Goal: Find contact information: Find contact information

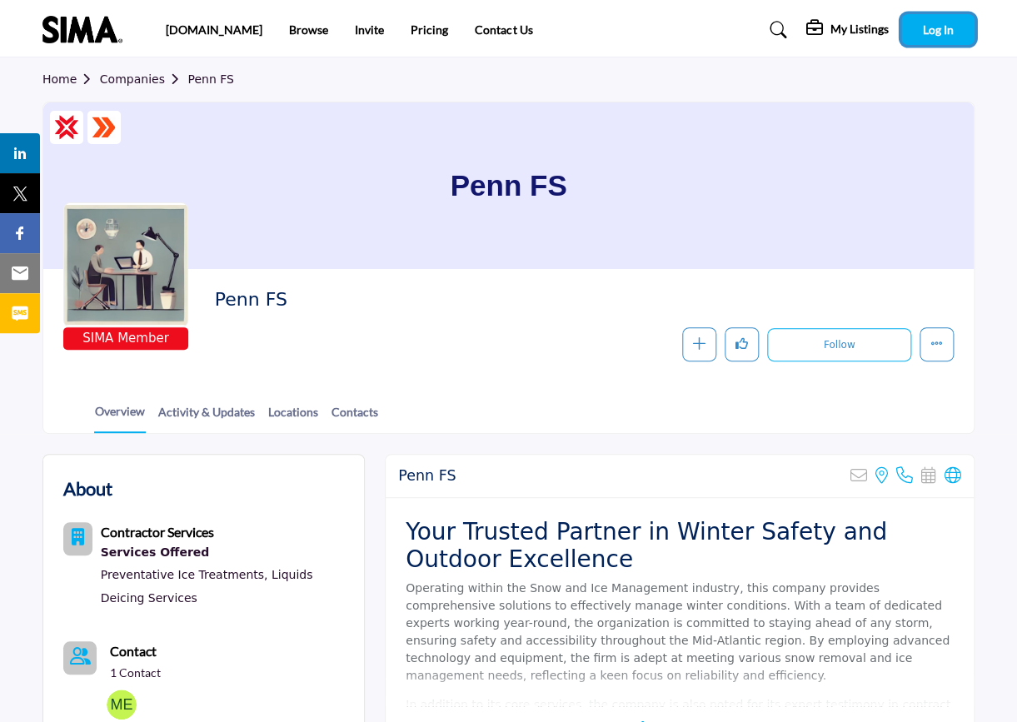
click at [929, 31] on span "Log In" at bounding box center [938, 29] width 31 height 14
click at [475, 30] on link "Contact Us" at bounding box center [503, 29] width 57 height 14
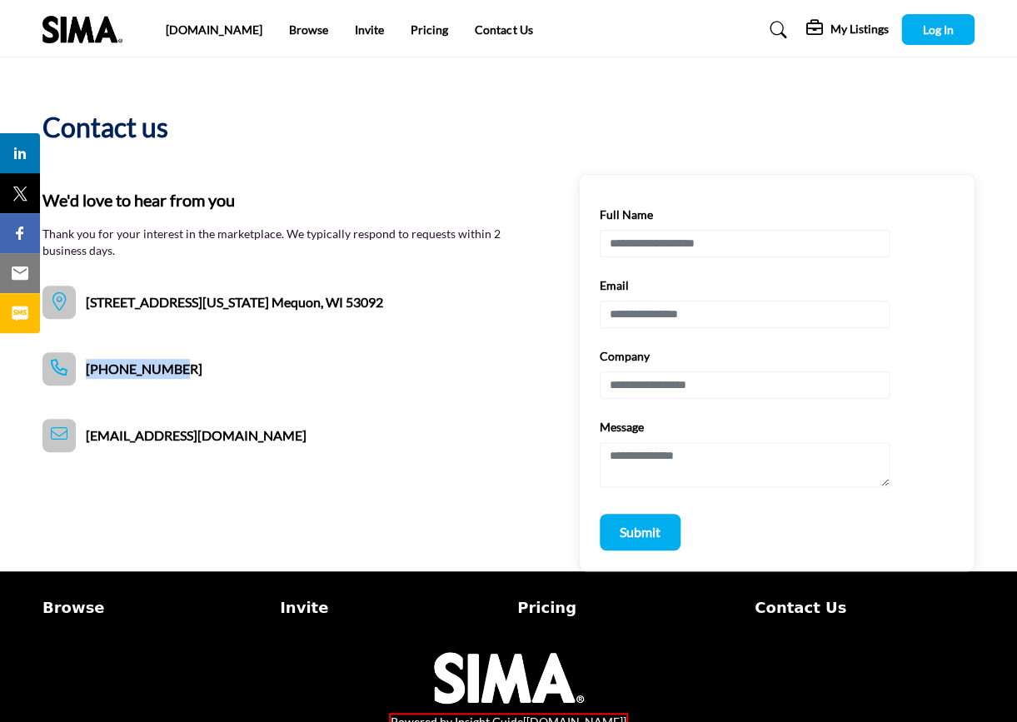
drag, startPoint x: 197, startPoint y: 366, endPoint x: 87, endPoint y: 370, distance: 110.8
click at [87, 370] on div "We'd love to hear from you Thank you for your interest in the marketplace. We t…" at bounding box center [508, 372] width 932 height 397
drag, startPoint x: 391, startPoint y: 302, endPoint x: 86, endPoint y: 306, distance: 305.7
click at [86, 306] on div "We'd love to hear from you Thank you for your interest in the marketplace. We t…" at bounding box center [293, 253] width 503 height 132
drag, startPoint x: 181, startPoint y: 376, endPoint x: 79, endPoint y: 371, distance: 101.7
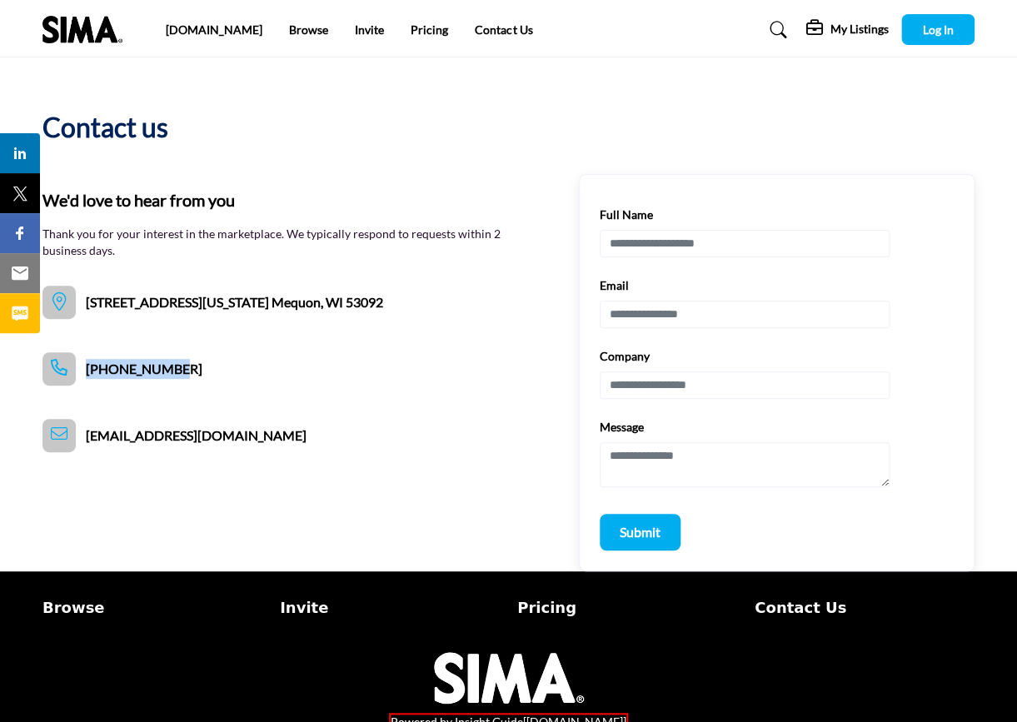
click at [79, 371] on div "We'd love to hear from you Thank you for your interest in the marketplace. We t…" at bounding box center [508, 372] width 932 height 397
drag, startPoint x: 238, startPoint y: 428, endPoint x: 114, endPoint y: 438, distance: 124.5
click at [86, 436] on div "We'd love to hear from you Thank you for your interest in the marketplace. We t…" at bounding box center [508, 372] width 932 height 397
